Goal: Task Accomplishment & Management: Manage account settings

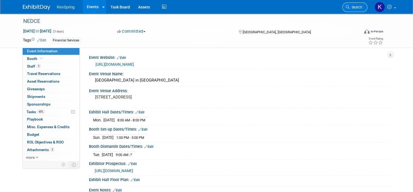
click at [363, 5] on span "Search" at bounding box center [356, 7] width 13 height 4
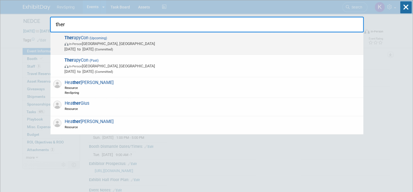
type input "ther"
click at [115, 46] on span "In-Person Phoenix, AZ" at bounding box center [212, 43] width 296 height 5
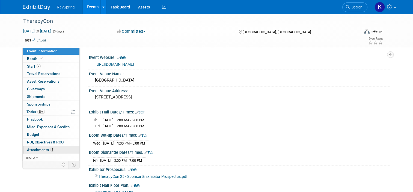
click at [58, 152] on link "2 Attachments 2" at bounding box center [51, 149] width 57 height 7
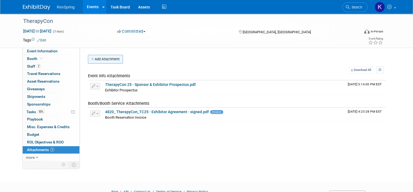
click at [108, 60] on button "Add Attachment" at bounding box center [105, 59] width 35 height 9
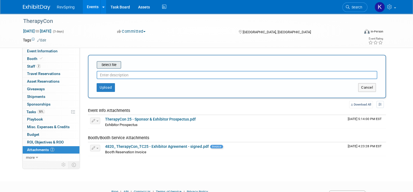
click at [111, 65] on input "file" at bounding box center [88, 65] width 65 height 7
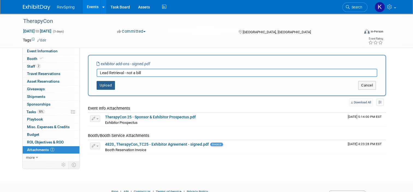
type input "Lead Retrieval - not a bill"
click at [106, 81] on button "Upload" at bounding box center [106, 85] width 18 height 9
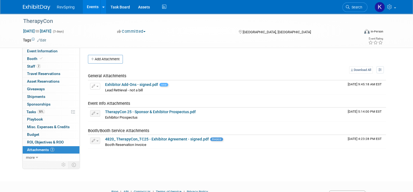
click at [90, 7] on link "Events" at bounding box center [93, 7] width 20 height 14
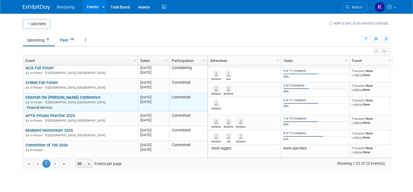
scroll to position [298, 0]
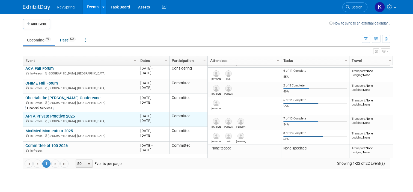
click at [55, 115] on link "APTA Private Practive 2025" at bounding box center [49, 116] width 49 height 5
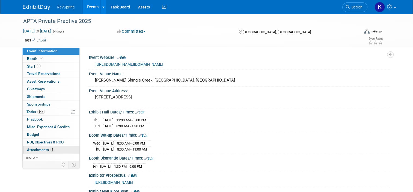
click at [52, 151] on link "2 Attachments 2" at bounding box center [51, 149] width 57 height 7
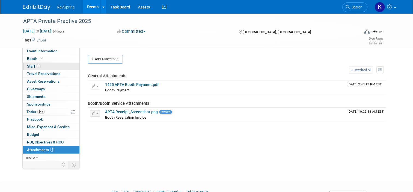
click at [56, 69] on link "3 Staff 3" at bounding box center [51, 66] width 57 height 7
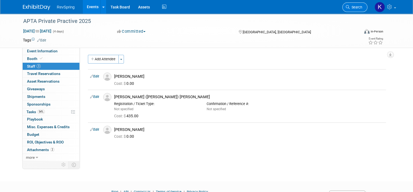
click at [355, 9] on link "Search" at bounding box center [355, 7] width 25 height 10
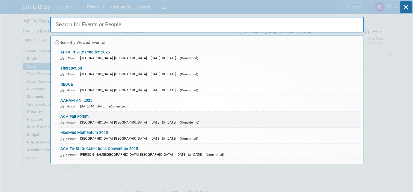
click at [235, 127] on link "ACA Fall Forum In-Person Chicago, IL Nov 5, 2025 to Nov 7, 2025 (Considering)" at bounding box center [209, 120] width 303 height 16
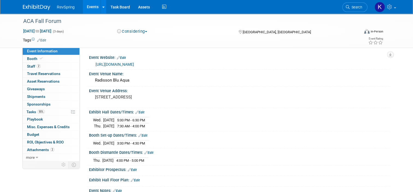
click at [141, 29] on button "Considering" at bounding box center [132, 32] width 34 height 6
click at [139, 41] on link "Committed" at bounding box center [137, 41] width 43 height 8
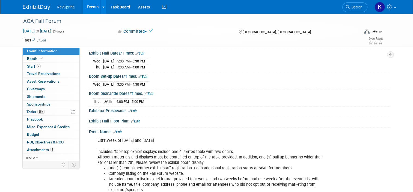
scroll to position [60, 0]
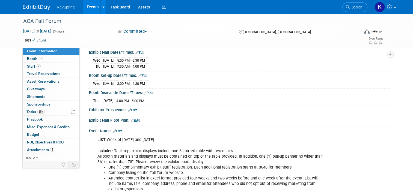
click at [86, 8] on link "Events" at bounding box center [93, 7] width 20 height 14
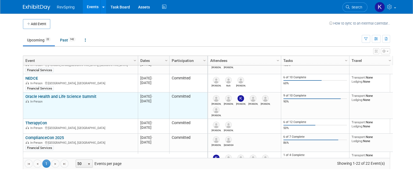
scroll to position [48, 0]
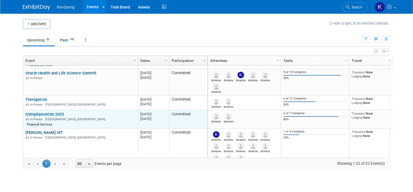
click at [54, 114] on link "ComplianceCon 2025" at bounding box center [44, 114] width 39 height 5
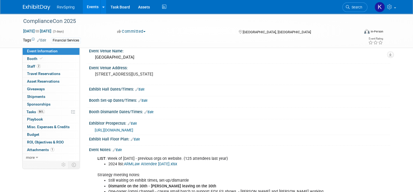
scroll to position [23, 0]
click at [49, 113] on link "86% Tasks 86%" at bounding box center [51, 111] width 57 height 7
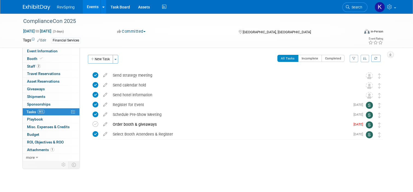
click at [92, 10] on link "Events" at bounding box center [93, 7] width 20 height 14
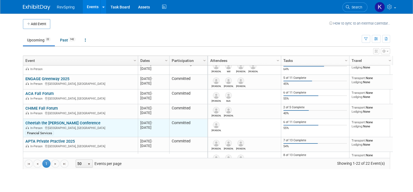
scroll to position [273, 0]
click at [60, 121] on link "Cheetah the [PERSON_NAME] Conference" at bounding box center [62, 122] width 75 height 5
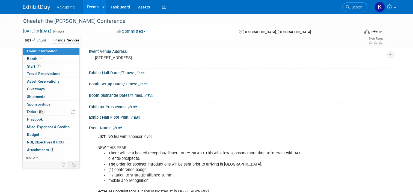
scroll to position [40, 0]
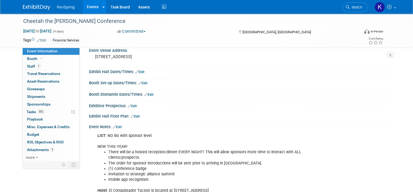
click at [93, 7] on link "Events" at bounding box center [93, 7] width 20 height 14
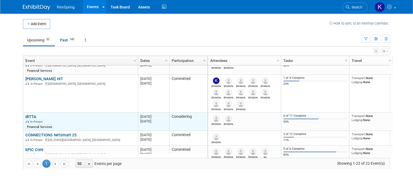
scroll to position [102, 0]
click at [28, 116] on link "IBTTA" at bounding box center [30, 116] width 11 height 5
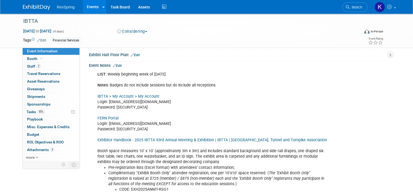
scroll to position [114, 0]
click at [45, 114] on link "55% Tasks 55%" at bounding box center [51, 111] width 57 height 7
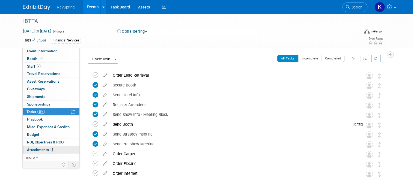
click at [51, 150] on link "3 Attachments 3" at bounding box center [51, 149] width 57 height 7
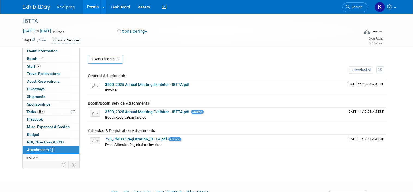
click at [90, 4] on link "Events" at bounding box center [93, 7] width 20 height 14
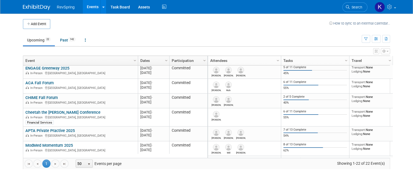
scroll to position [285, 0]
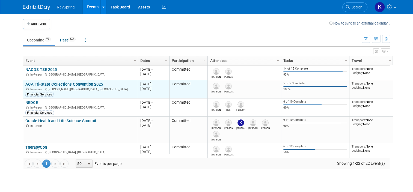
click at [87, 83] on link "ACA Tri-State Collections Convention 2025" at bounding box center [64, 84] width 78 height 5
